Goal: Task Accomplishment & Management: Manage account settings

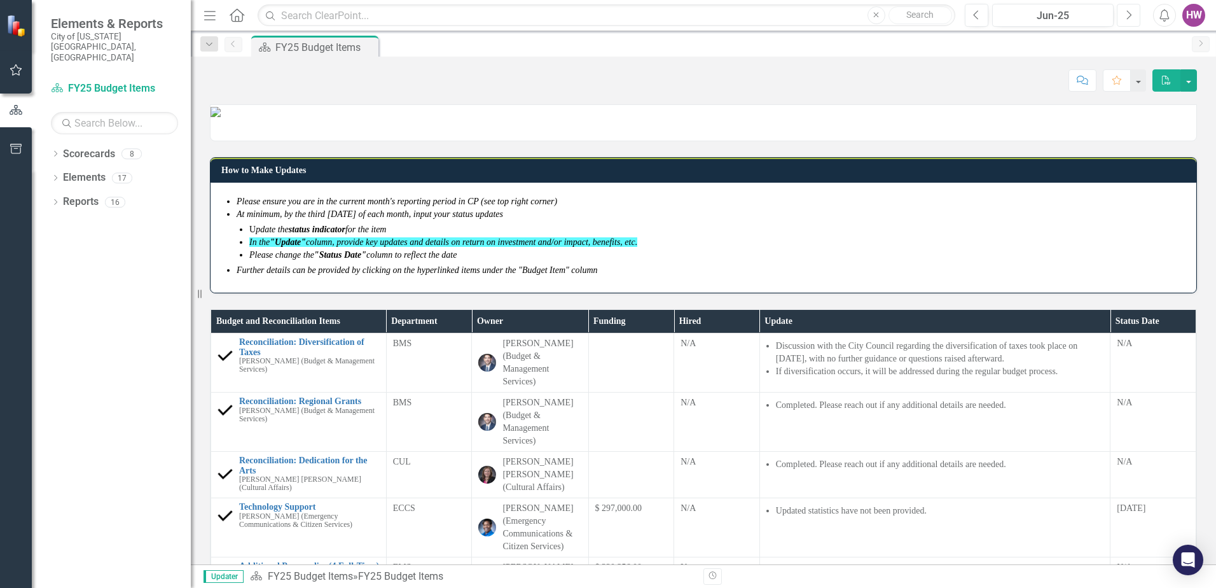
click at [1129, 19] on icon "Next" at bounding box center [1128, 15] width 7 height 11
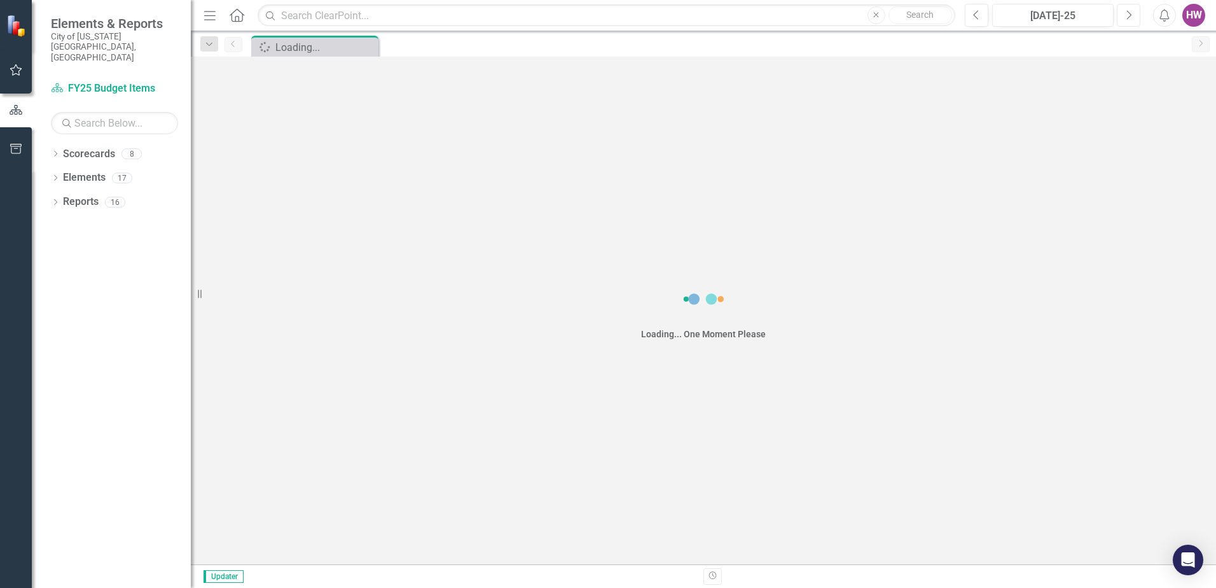
click at [1129, 19] on icon "Next" at bounding box center [1128, 15] width 7 height 11
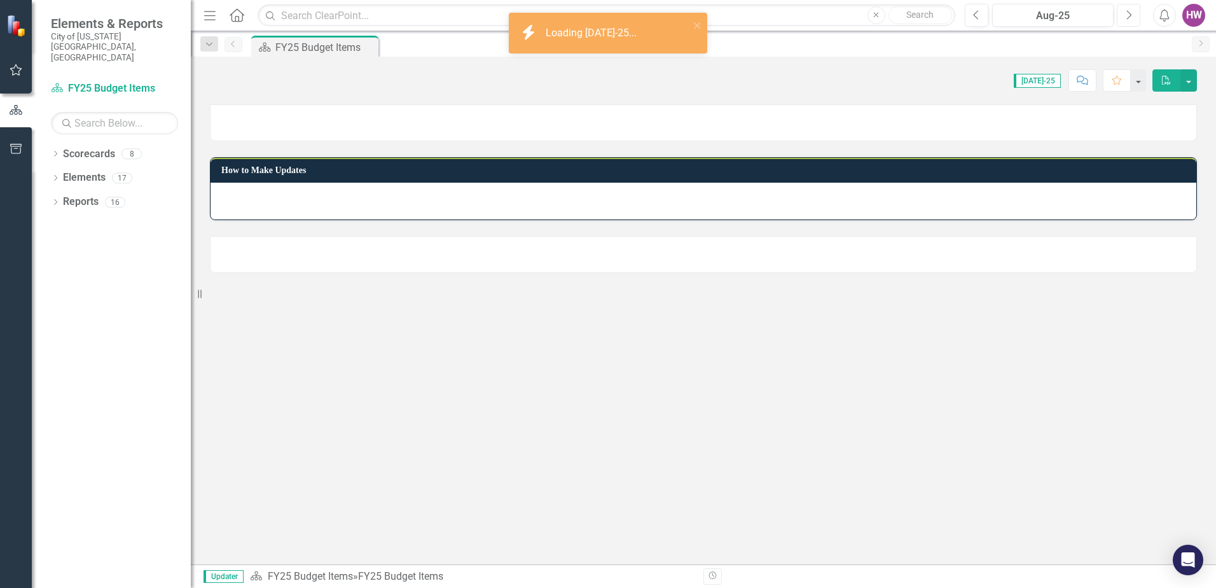
click at [1129, 19] on icon "Next" at bounding box center [1128, 15] width 7 height 11
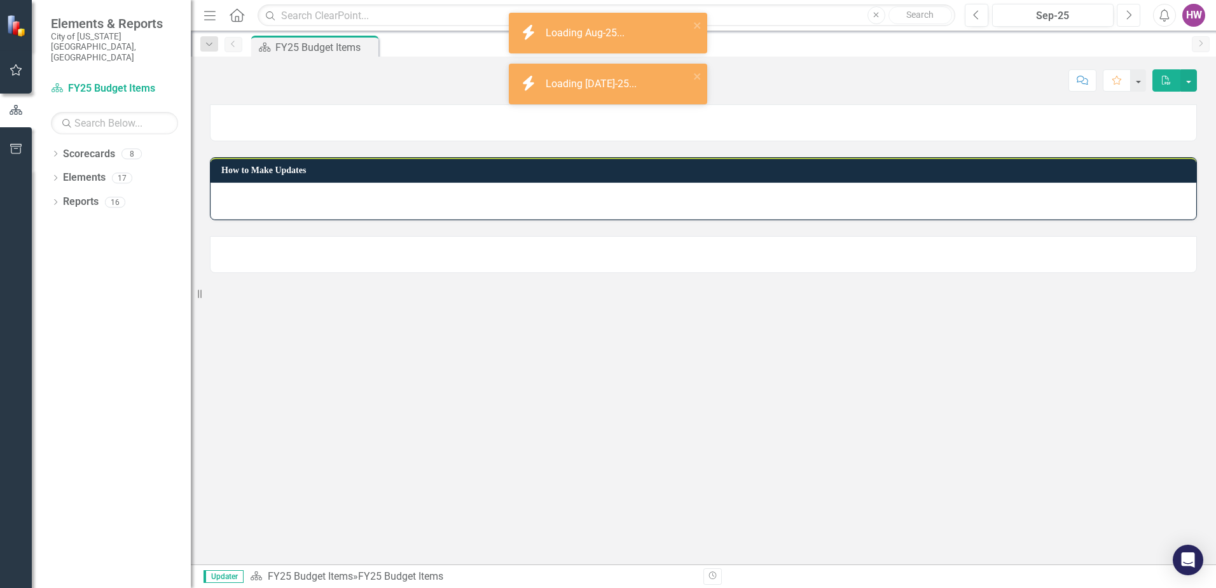
click at [1129, 19] on icon "Next" at bounding box center [1128, 15] width 7 height 11
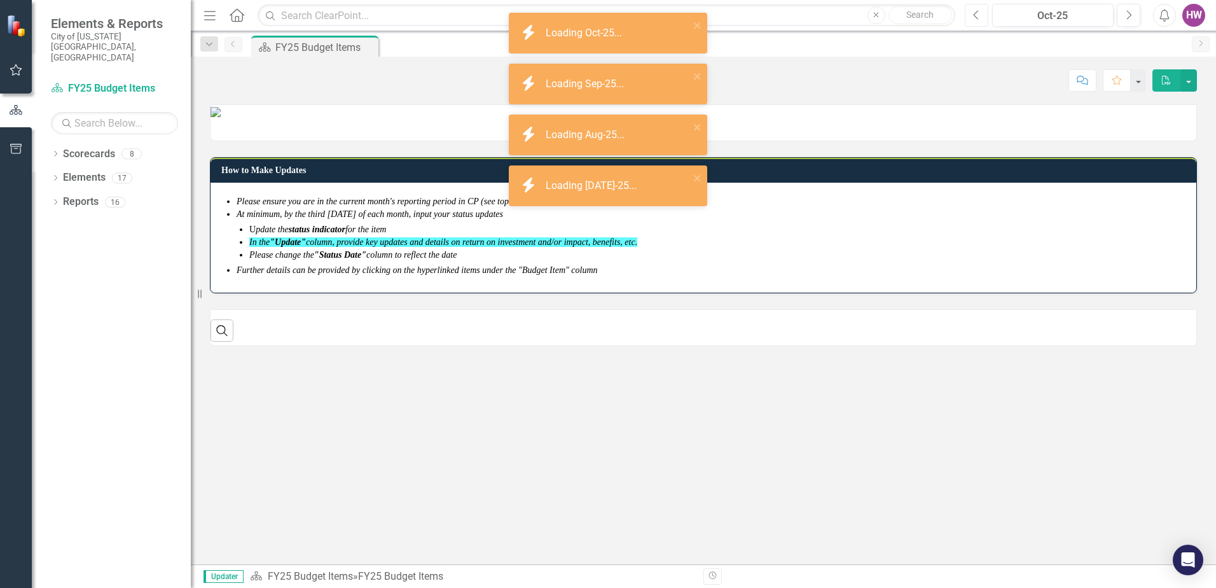
click at [979, 15] on icon "Previous" at bounding box center [976, 15] width 7 height 11
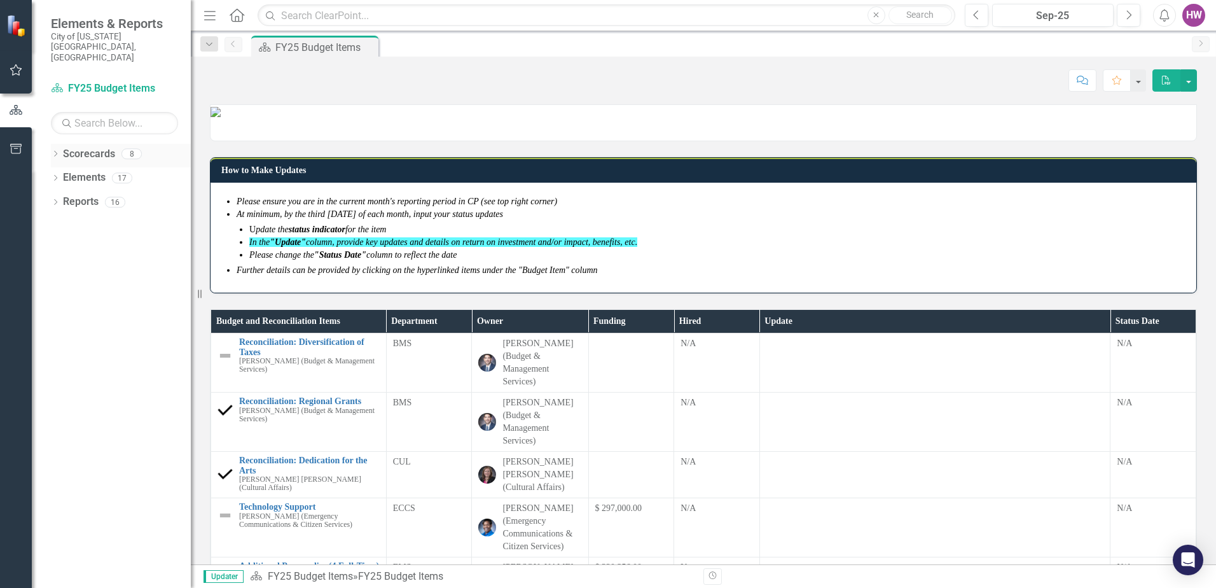
click at [53, 151] on icon "Dropdown" at bounding box center [55, 154] width 9 height 7
click at [60, 198] on icon "Dropdown" at bounding box center [62, 202] width 10 height 8
click at [97, 219] on link "FY25-26 DPP_HNP" at bounding box center [137, 226] width 108 height 15
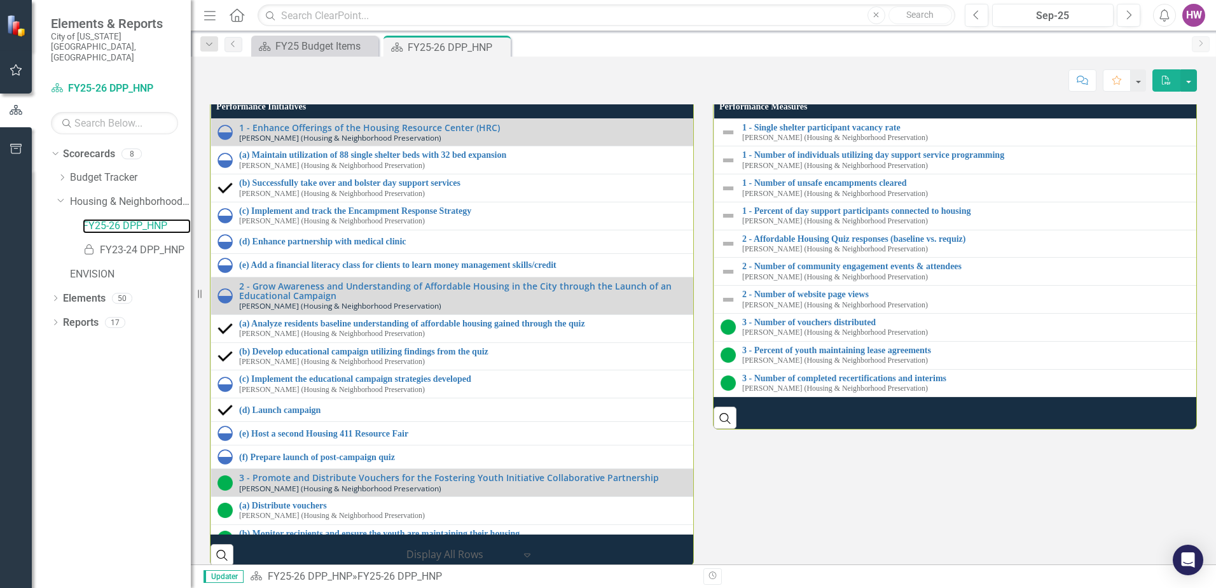
scroll to position [1386, 0]
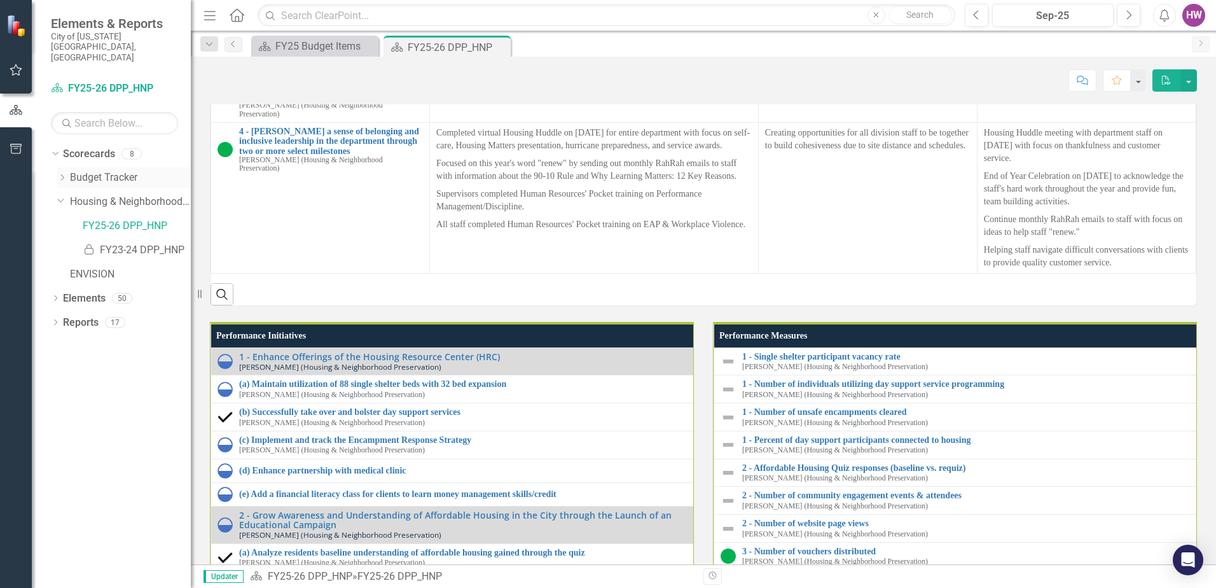
drag, startPoint x: 63, startPoint y: 156, endPoint x: 75, endPoint y: 156, distance: 12.1
click at [63, 174] on icon "Dropdown" at bounding box center [62, 178] width 10 height 8
click at [111, 243] on link "FY26 Budget Items" at bounding box center [137, 250] width 108 height 15
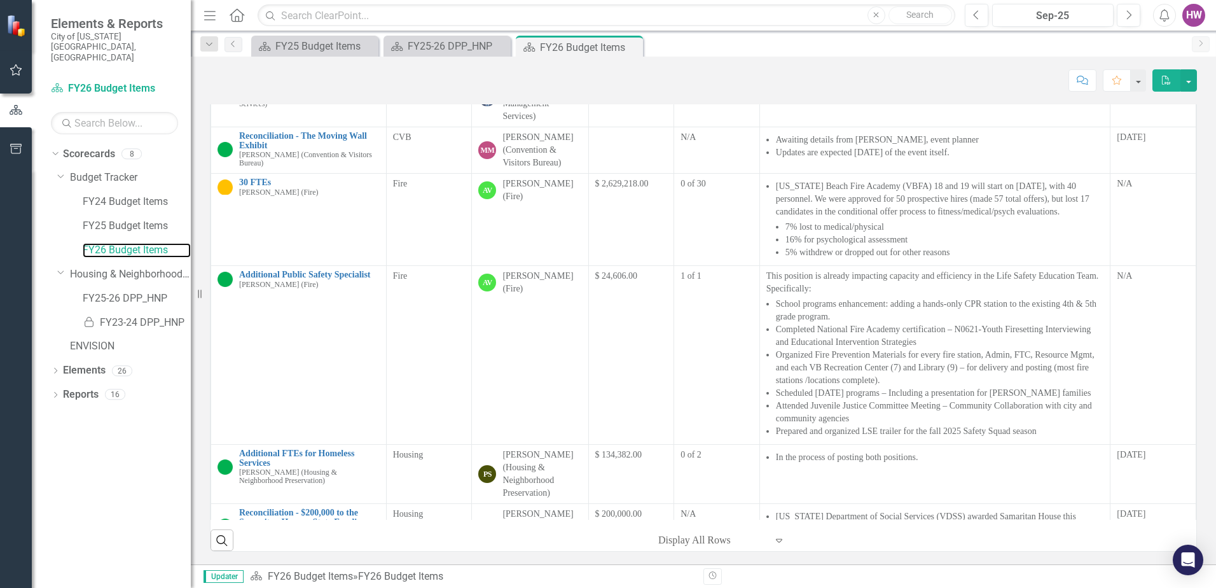
scroll to position [382, 0]
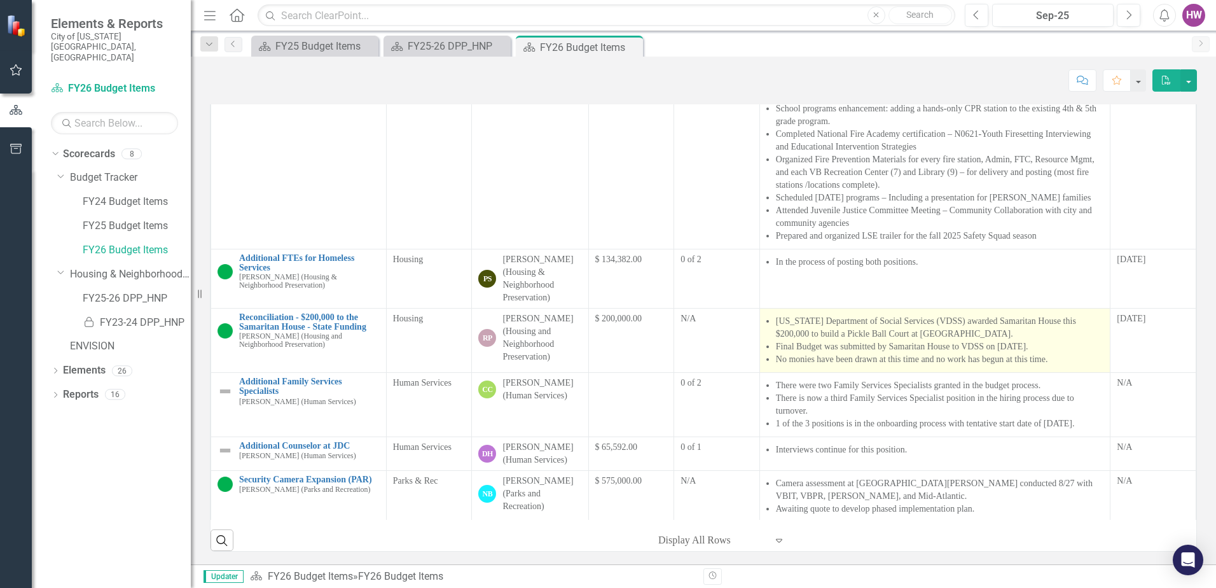
drag, startPoint x: 1049, startPoint y: 361, endPoint x: 805, endPoint y: 322, distance: 247.3
click at [806, 322] on ul "[US_STATE] Department of Social Services (VDSS) awarded Samaritan House this $2…" at bounding box center [940, 340] width 328 height 51
drag, startPoint x: 757, startPoint y: 325, endPoint x: 792, endPoint y: 363, distance: 51.3
click at [792, 363] on ul "[US_STATE] Department of Social Services (VDSS) awarded Samaritan House this $2…" at bounding box center [940, 340] width 328 height 51
click at [1067, 349] on li "Final Budget was submitted by Samaritan House to VDSS on [DATE]." at bounding box center [940, 346] width 328 height 13
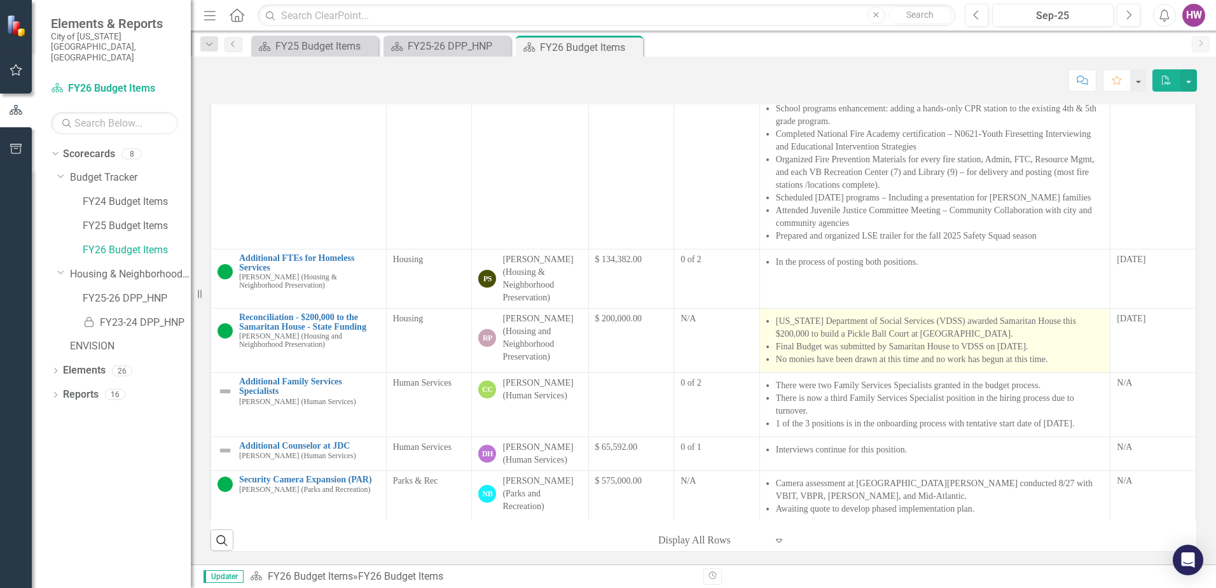
click at [1067, 349] on li "Final Budget was submitted by Samaritan House to VDSS on [DATE]." at bounding box center [940, 346] width 328 height 13
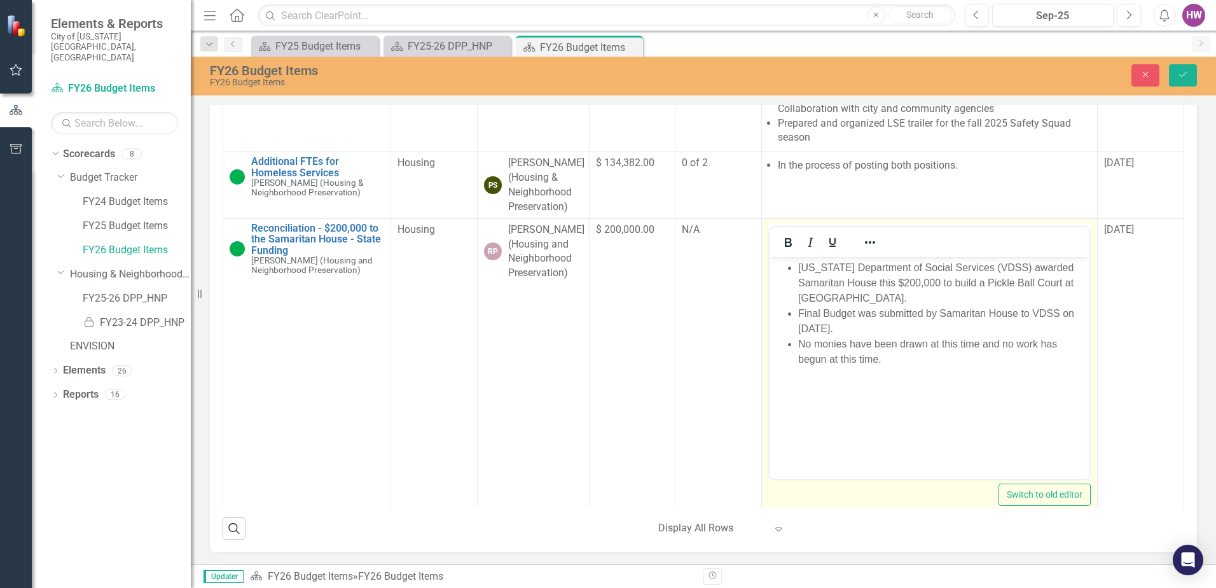
scroll to position [572, 0]
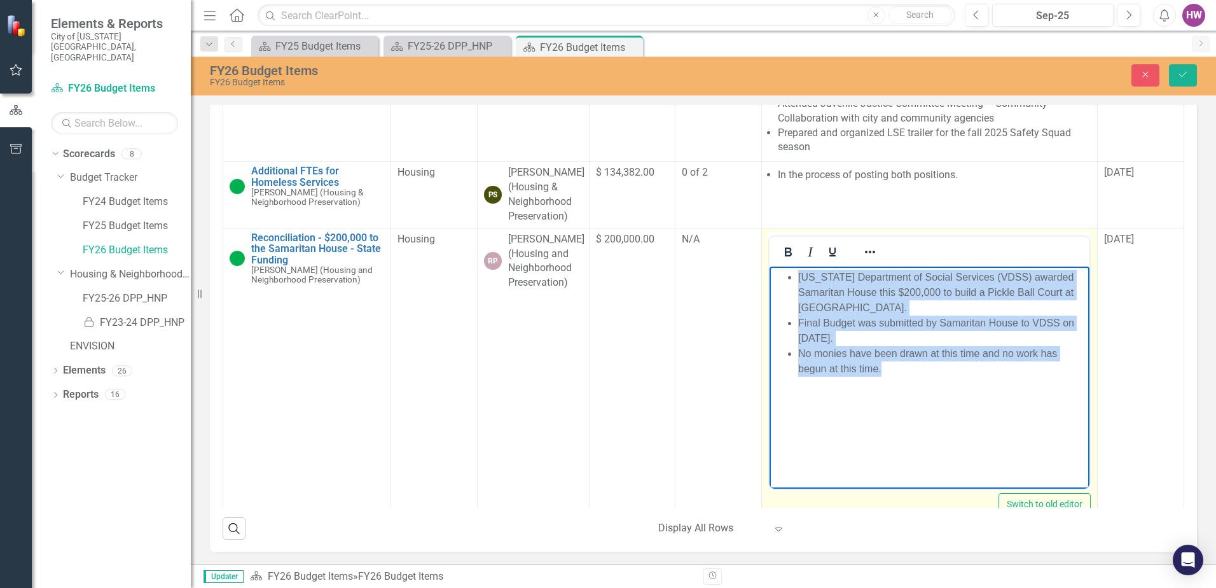
drag, startPoint x: 794, startPoint y: 275, endPoint x: 904, endPoint y: 369, distance: 144.4
click at [908, 375] on ul "[US_STATE] Department of Social Services (VDSS) awarded Samaritan House this $2…" at bounding box center [929, 322] width 314 height 107
copy ul "[US_STATE] Department of Social Services (VDSS) awarded Samaritan House this $2…"
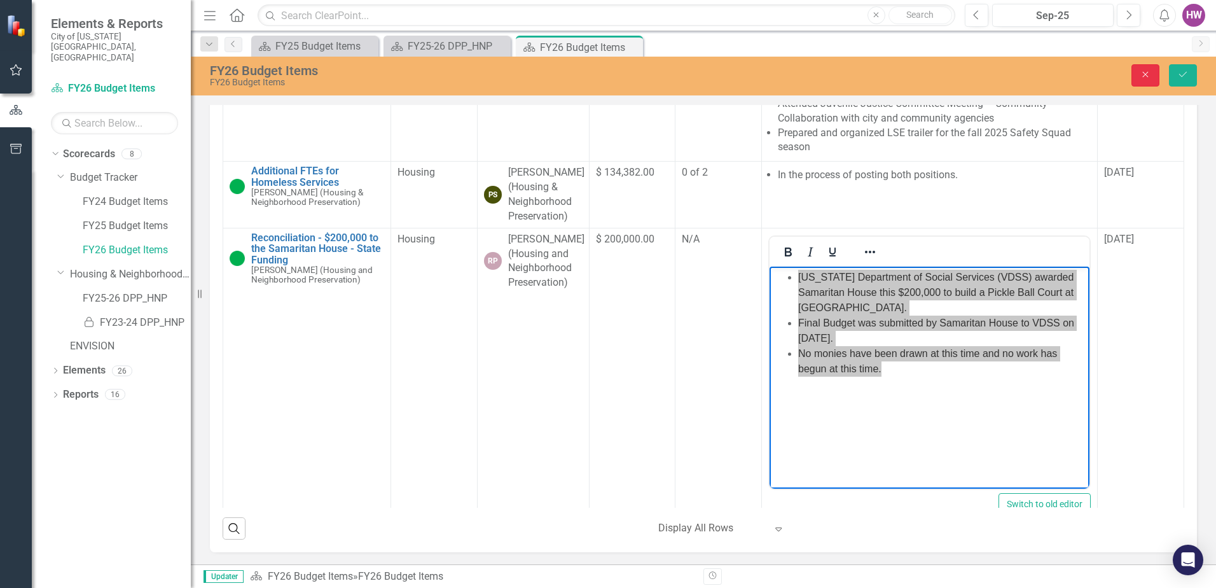
click at [1144, 69] on button "Close" at bounding box center [1145, 75] width 28 height 22
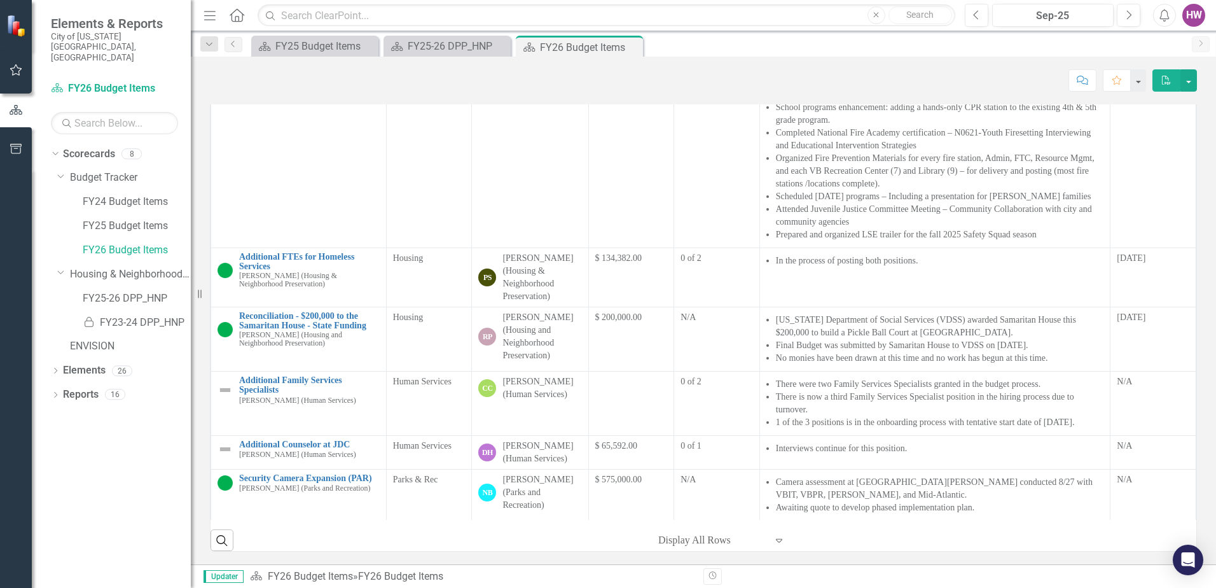
scroll to position [254, 0]
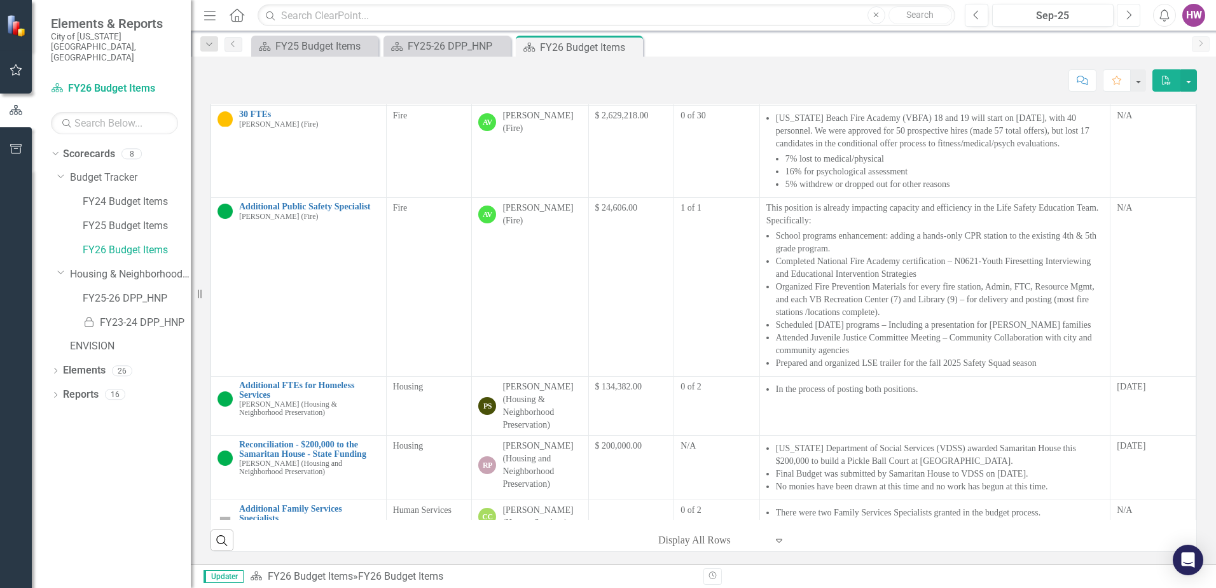
click at [1133, 16] on button "Next" at bounding box center [1129, 15] width 24 height 23
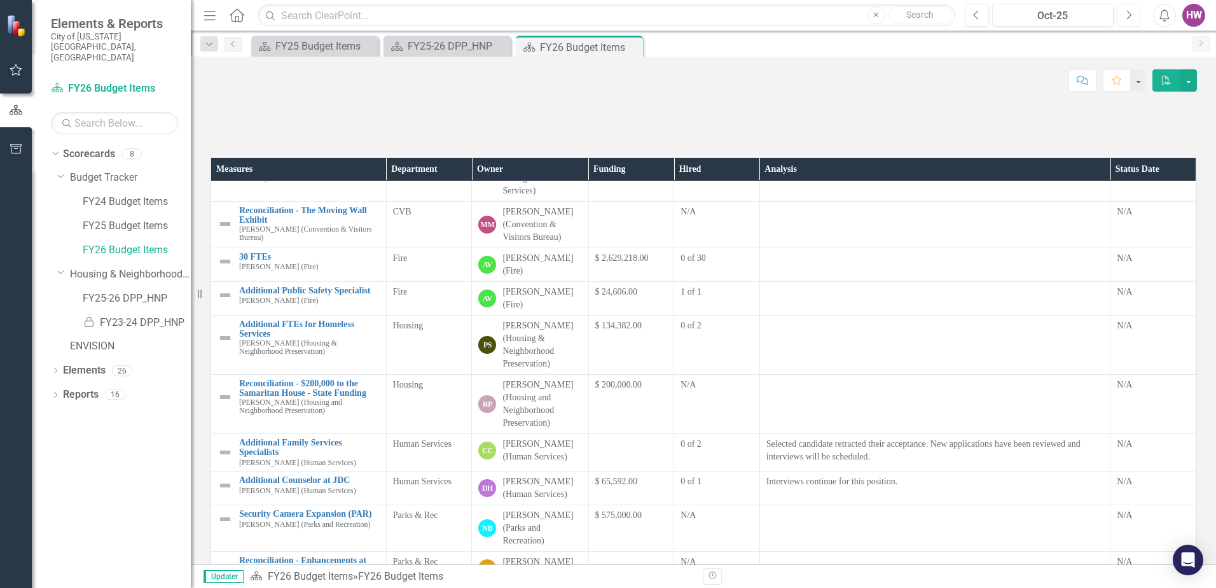
scroll to position [254, 0]
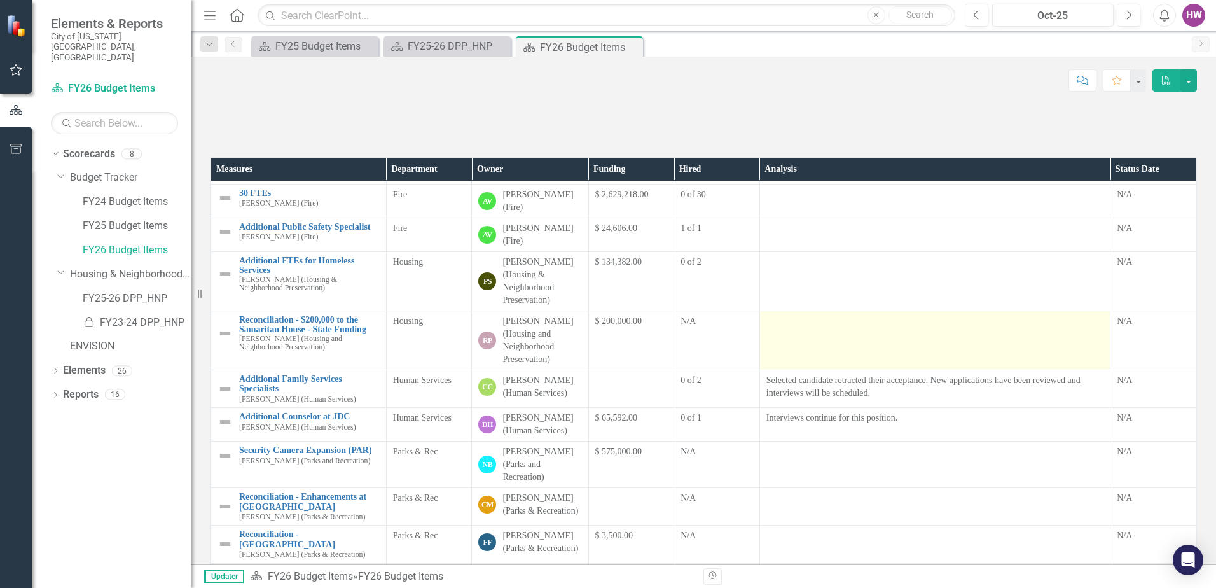
click at [811, 370] on td at bounding box center [934, 340] width 351 height 59
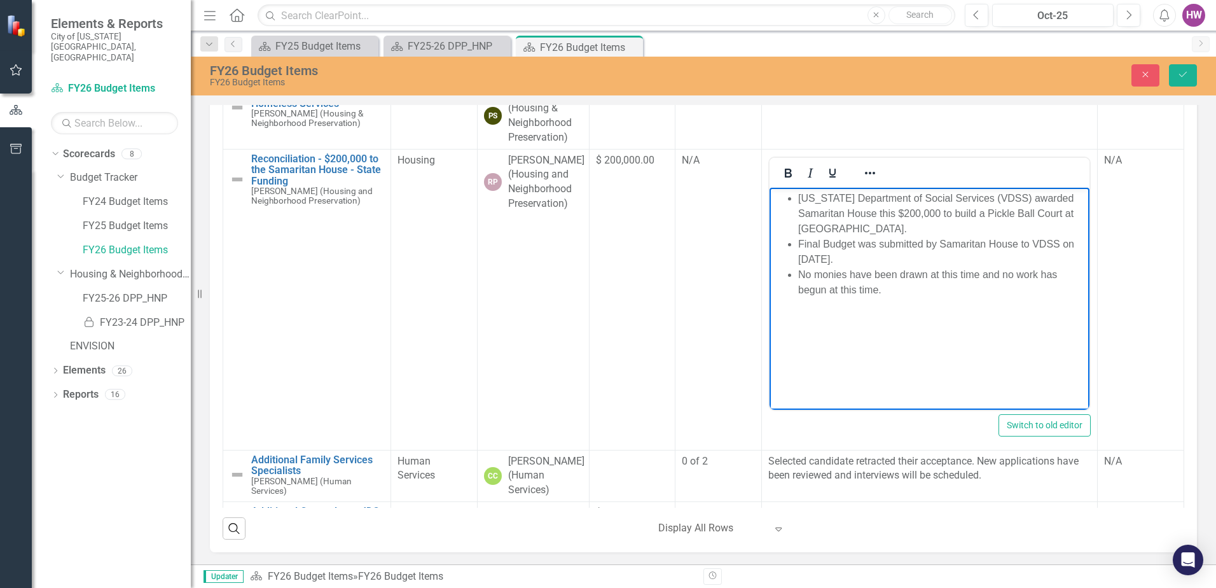
scroll to position [191, 0]
click at [1183, 72] on icon "Save" at bounding box center [1182, 74] width 11 height 9
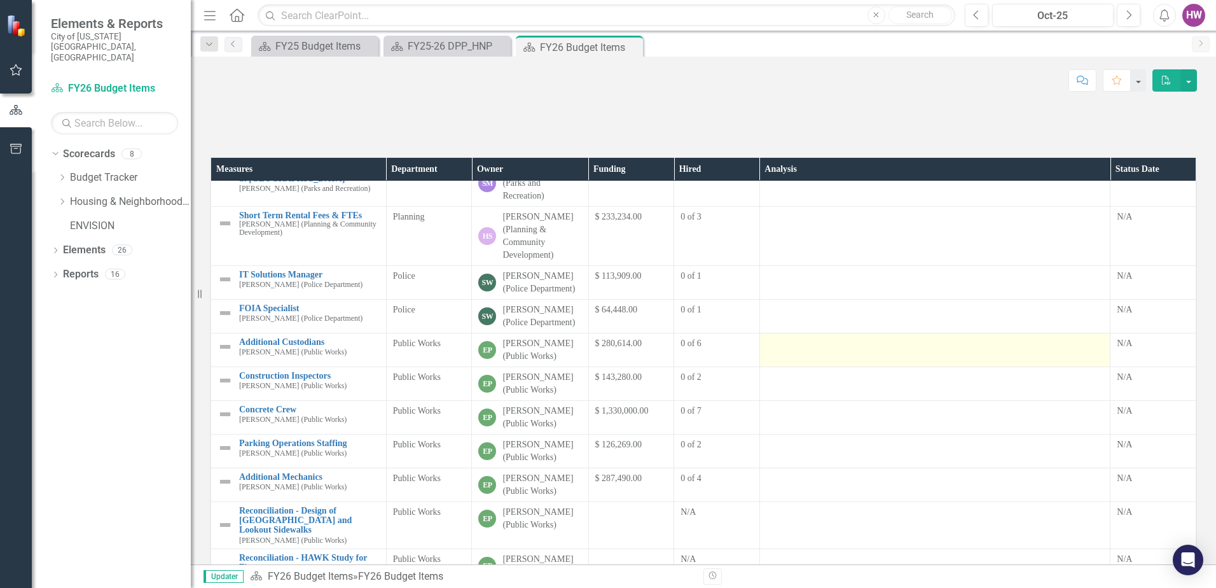
scroll to position [345, 0]
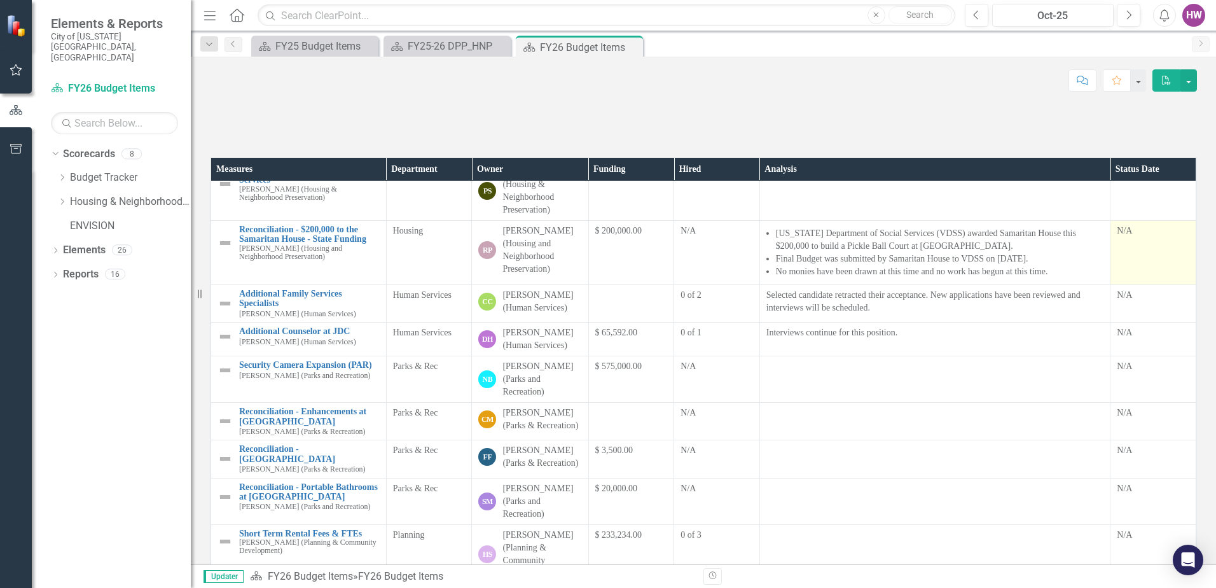
click at [1117, 237] on div "N/A" at bounding box center [1153, 231] width 73 height 13
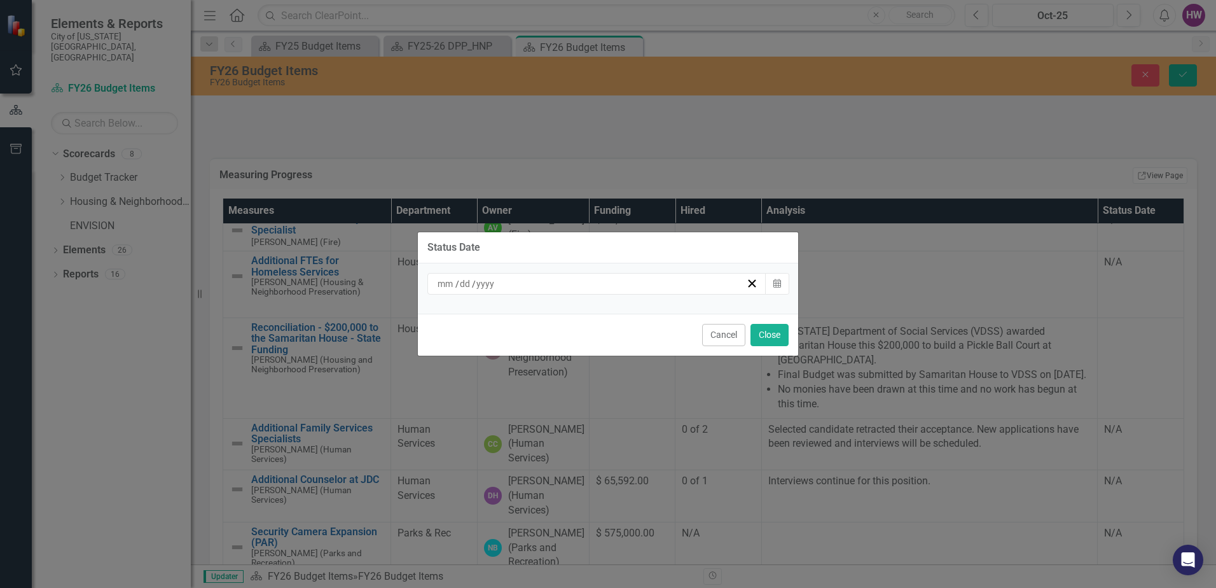
click at [499, 281] on div "/ /" at bounding box center [591, 283] width 310 height 13
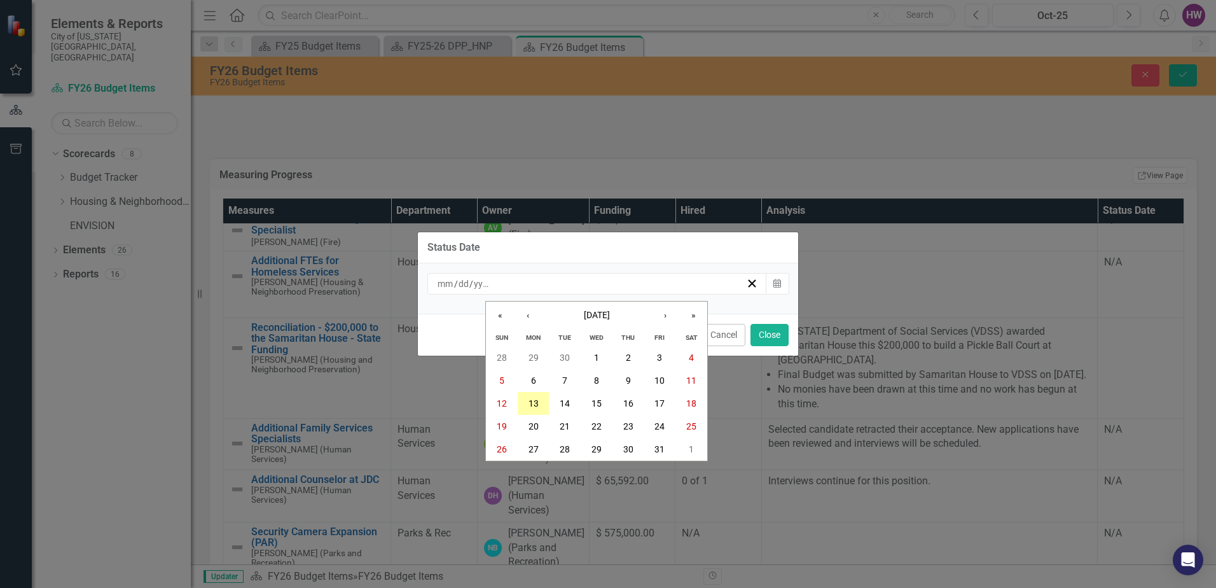
click at [536, 403] on abbr "13" at bounding box center [534, 403] width 10 height 10
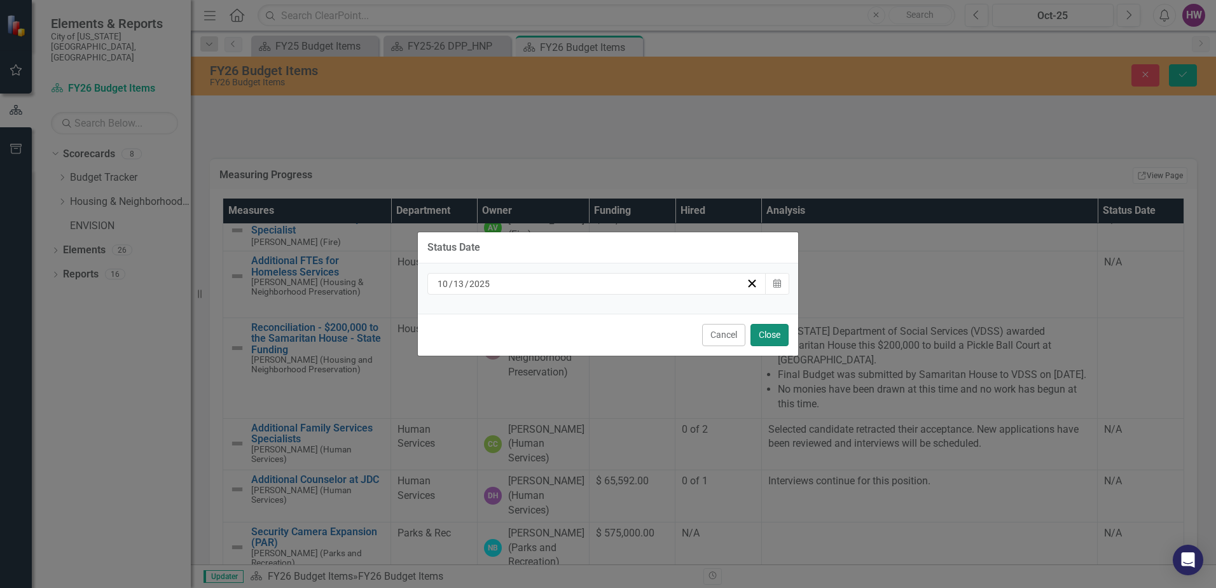
click at [773, 335] on button "Close" at bounding box center [769, 335] width 38 height 22
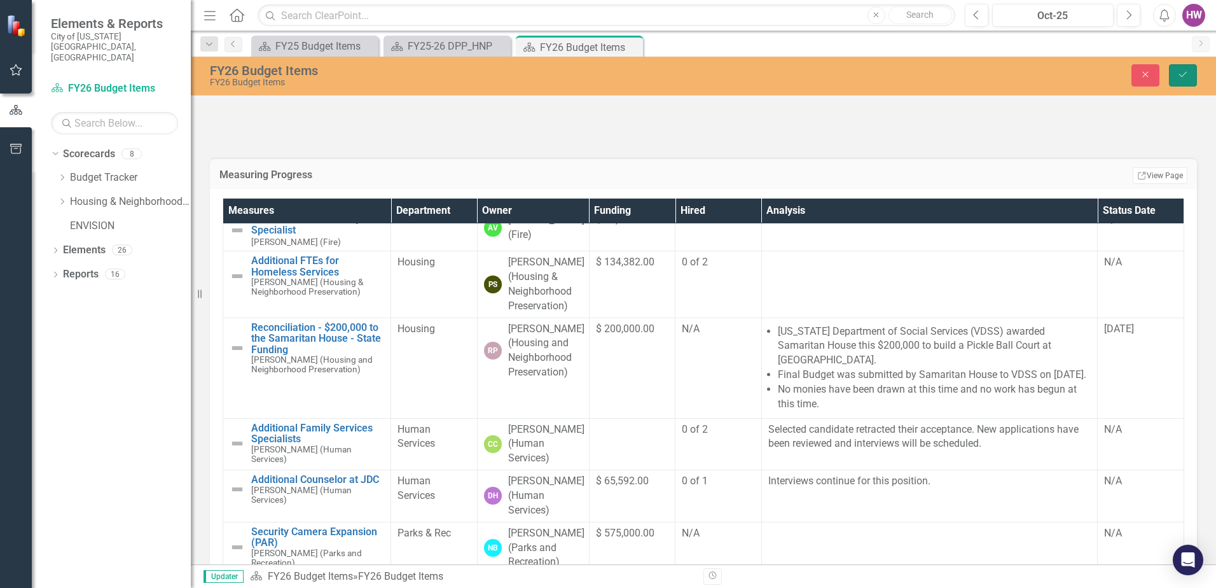
click at [1194, 68] on button "Save" at bounding box center [1183, 75] width 28 height 22
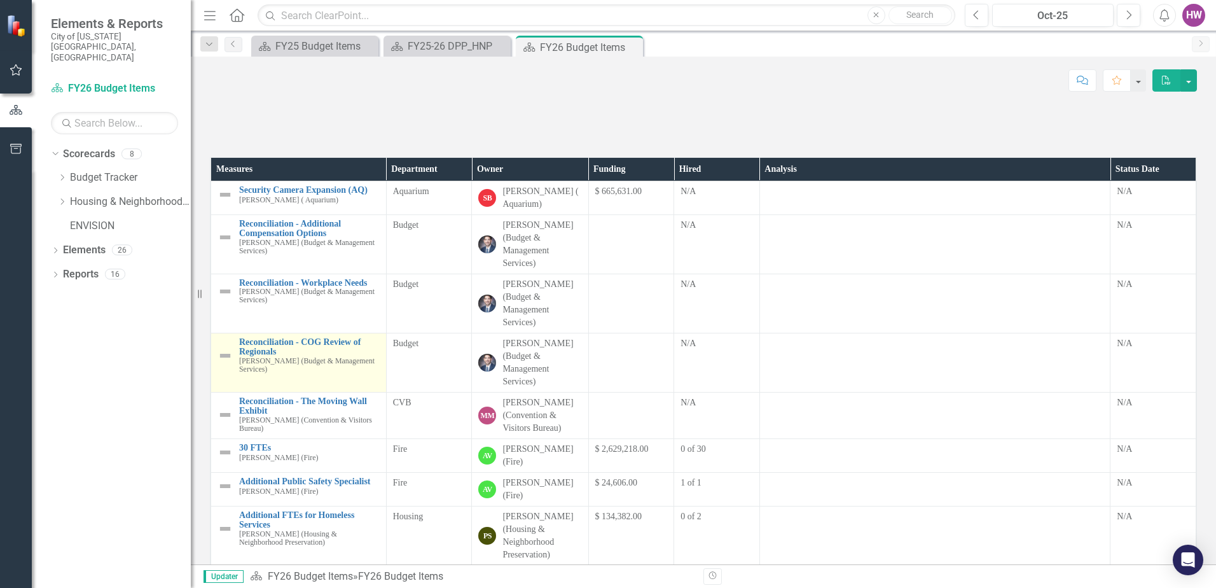
scroll to position [318, 0]
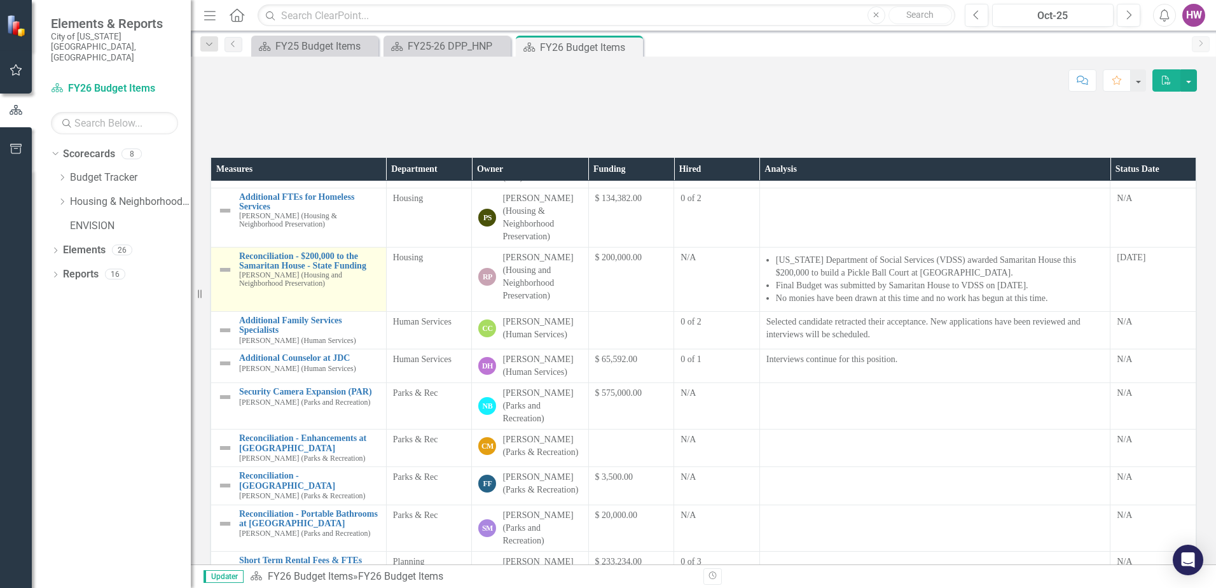
click at [222, 277] on img at bounding box center [225, 269] width 15 height 15
click at [226, 277] on img at bounding box center [225, 269] width 15 height 15
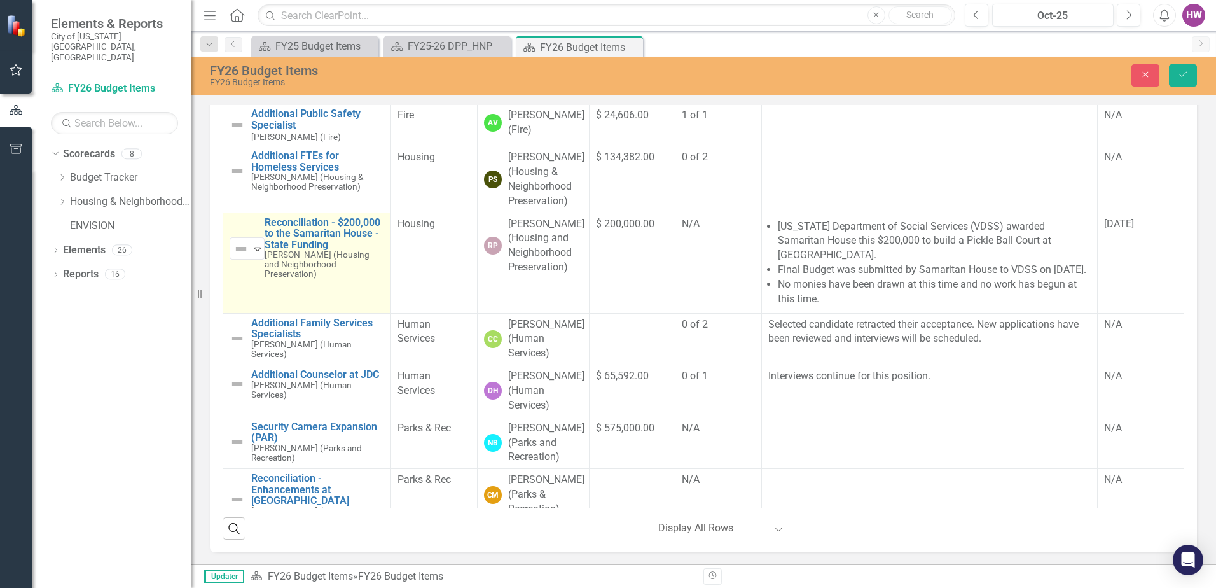
scroll to position [261, 0]
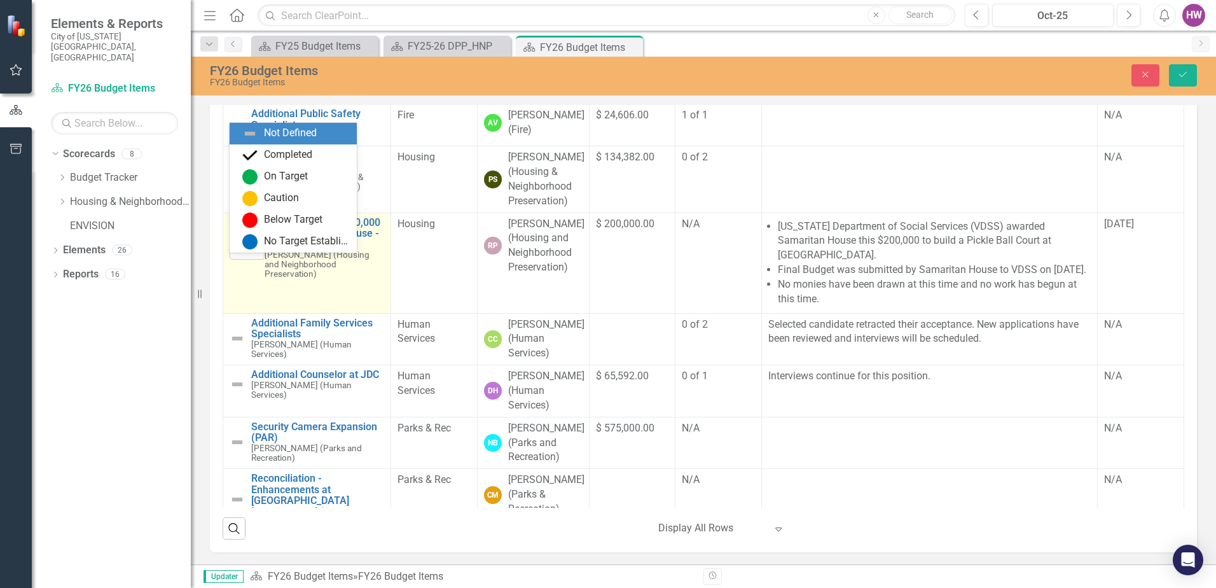
click at [251, 258] on div "Not Defined" at bounding box center [241, 249] width 19 height 18
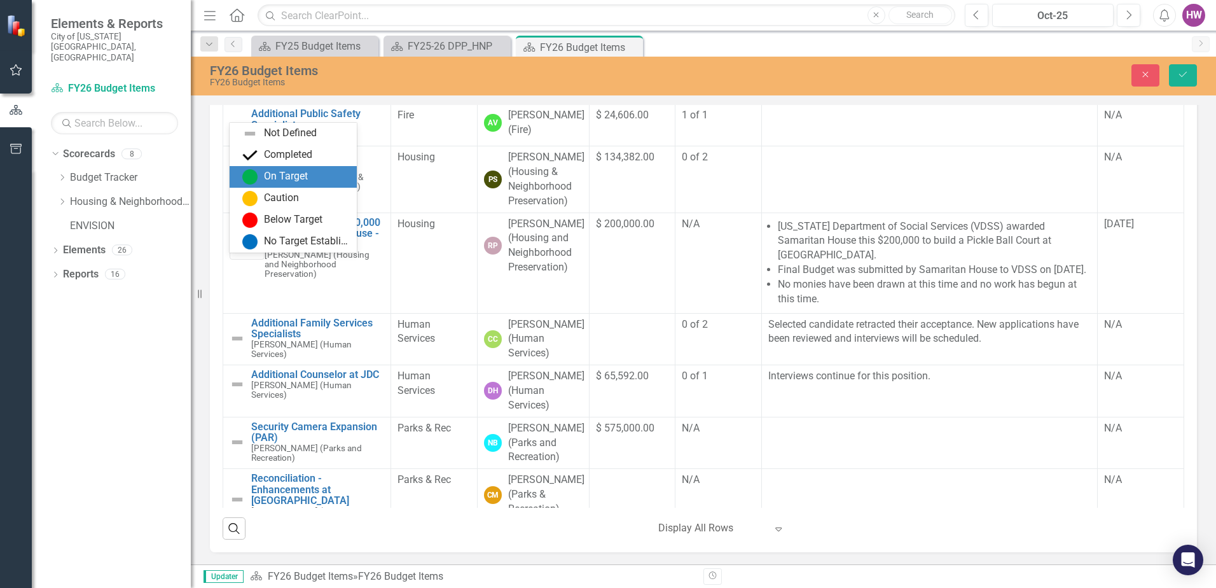
click at [254, 180] on img at bounding box center [249, 176] width 15 height 15
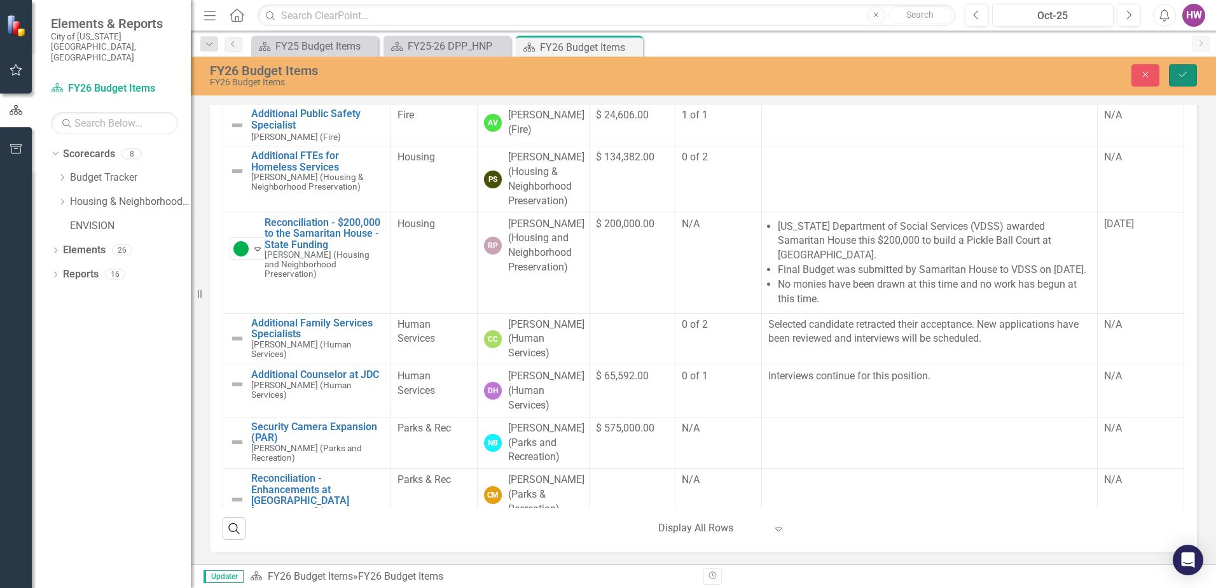
click at [1184, 72] on icon "Save" at bounding box center [1182, 74] width 11 height 9
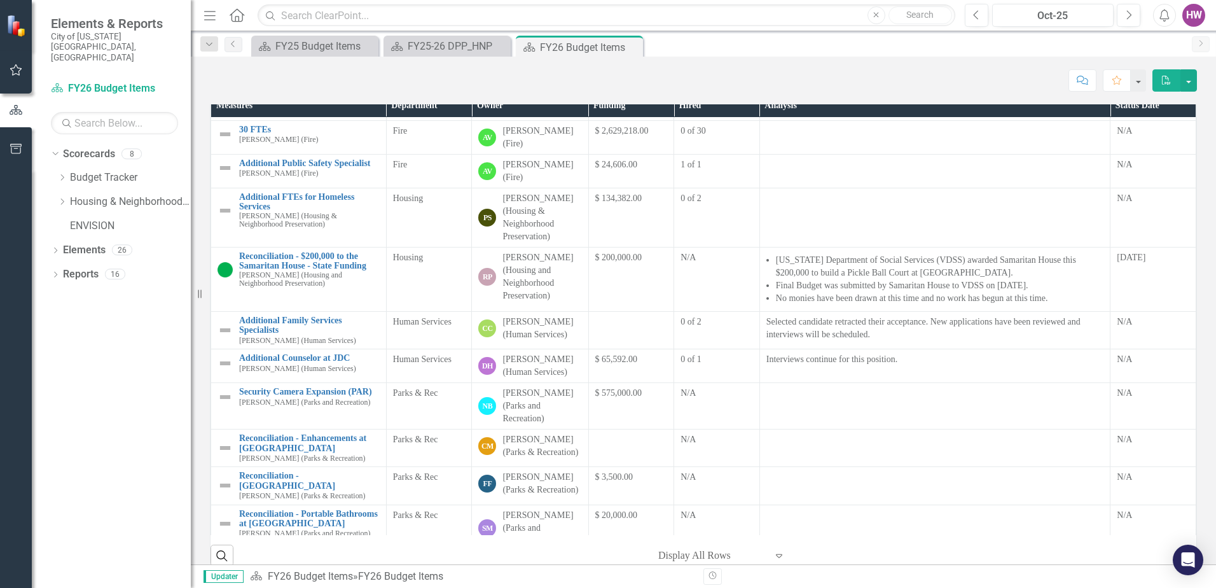
scroll to position [318, 0]
